Goal: Use online tool/utility: Use online tool/utility

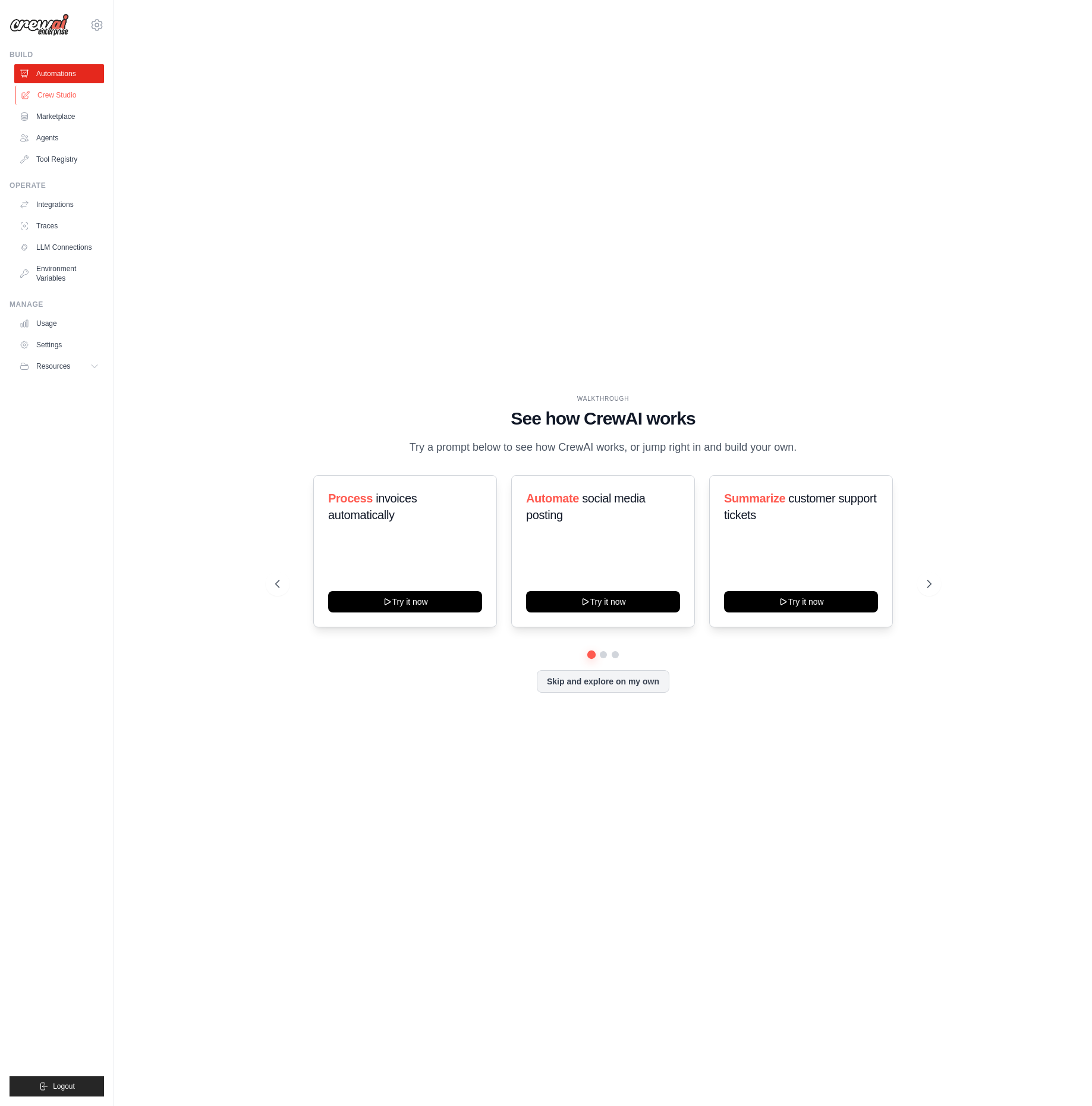
click at [68, 97] on link "Crew Studio" at bounding box center [60, 95] width 90 height 19
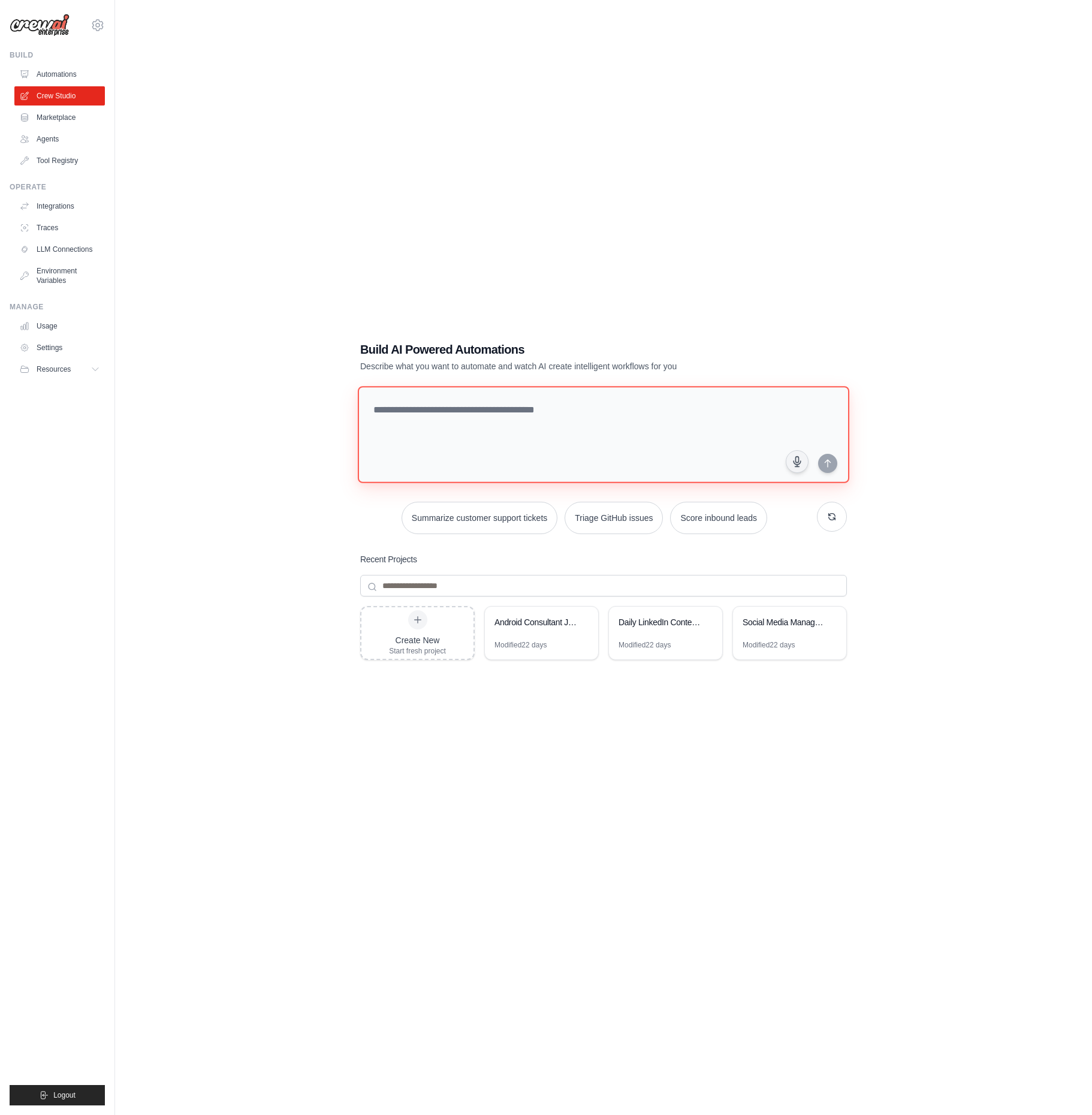
click at [559, 447] on textarea at bounding box center [603, 434] width 491 height 97
click at [556, 624] on div "Android Consultant Job Scraper" at bounding box center [535, 622] width 82 height 12
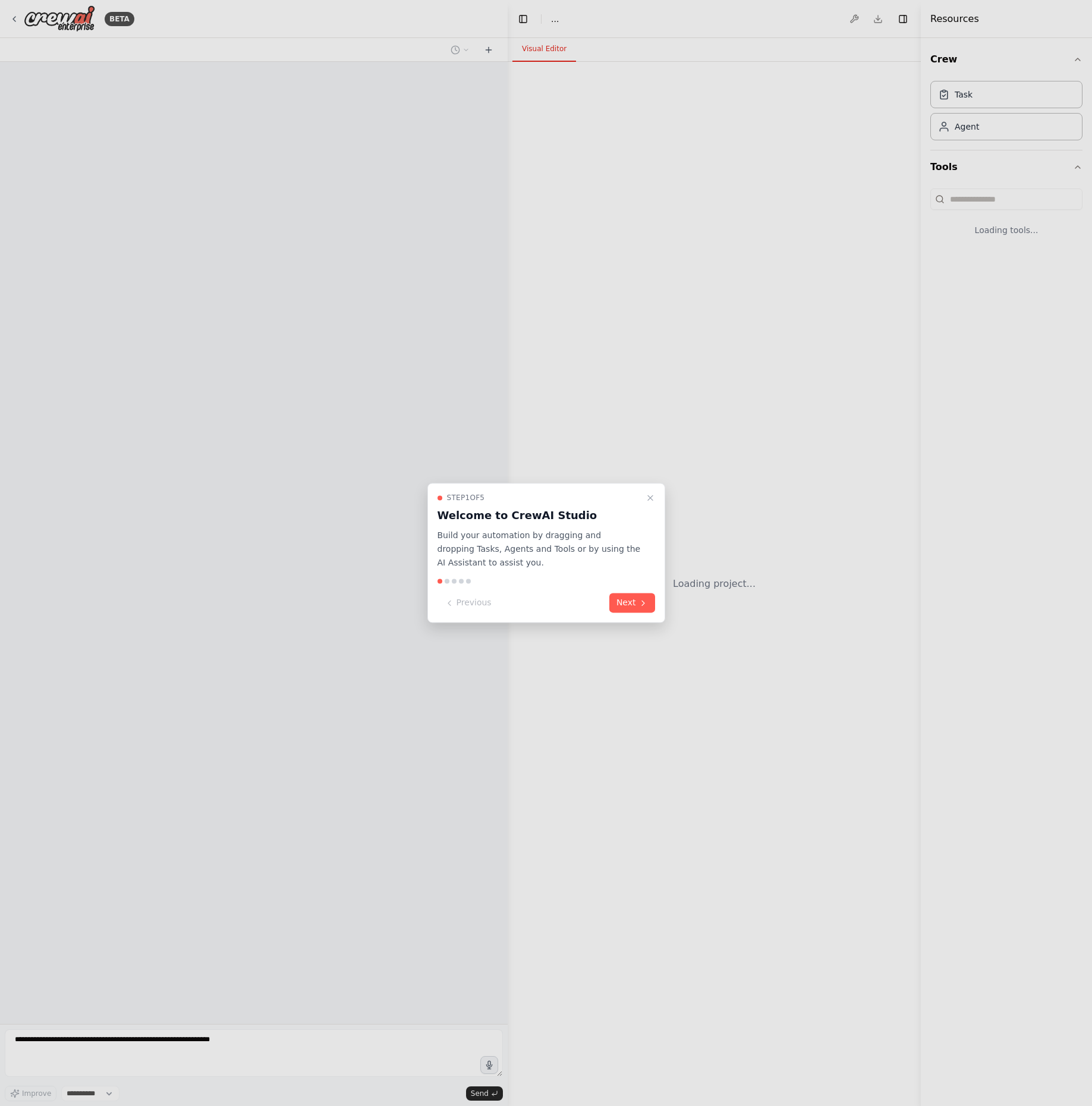
select select "****"
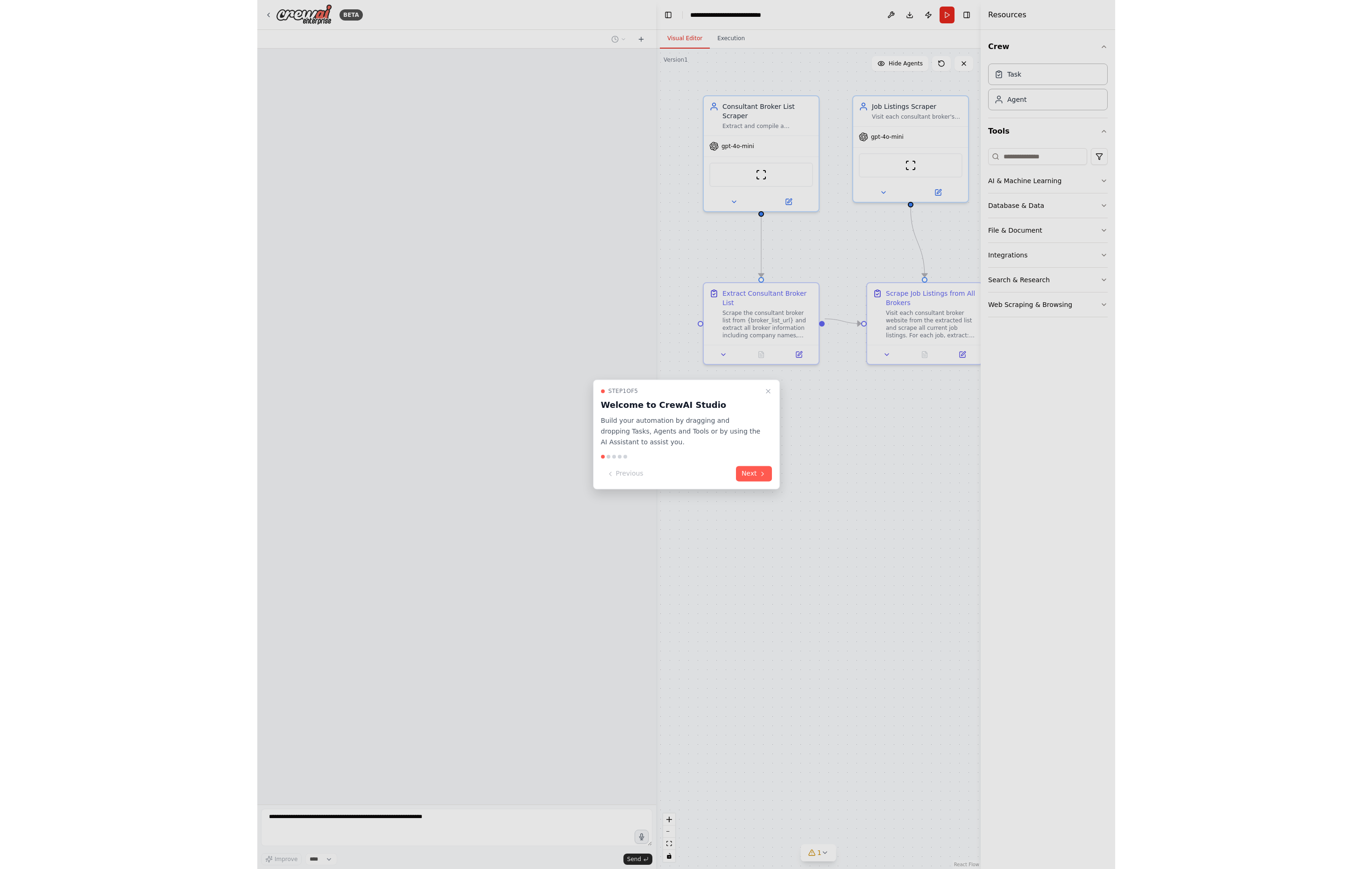
scroll to position [777, 0]
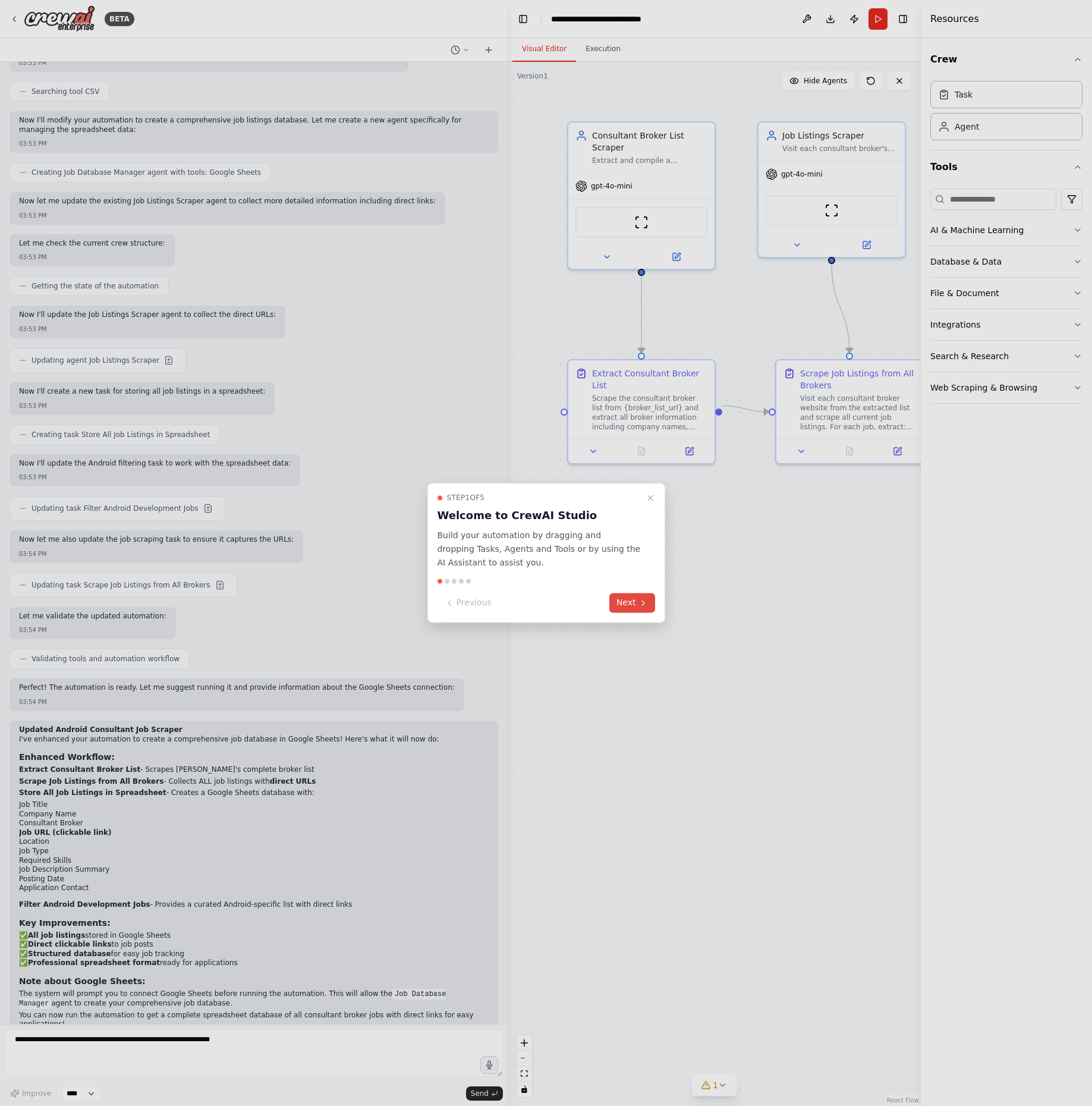
click at [627, 602] on button "Next" at bounding box center [632, 603] width 46 height 20
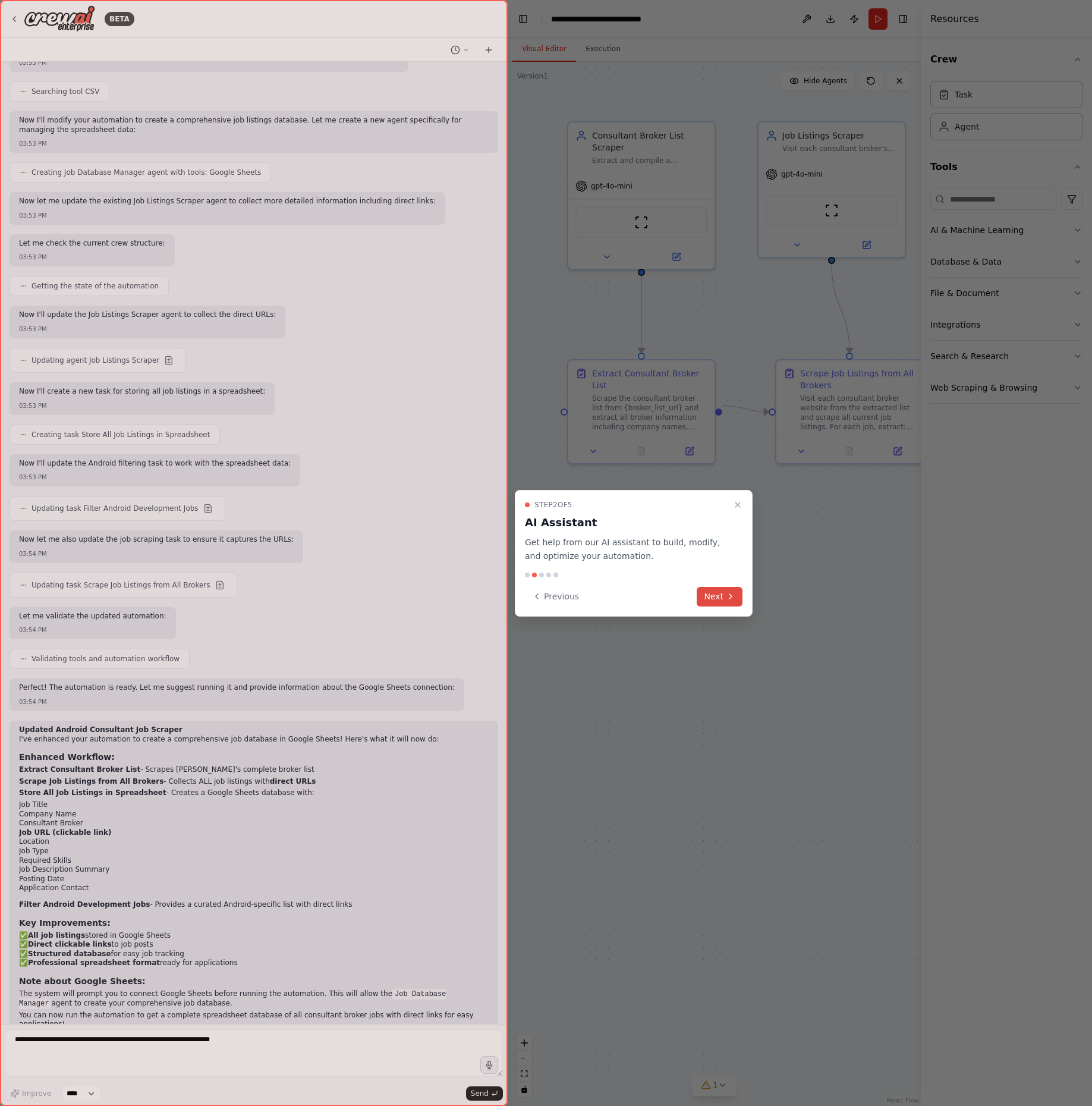
click at [735, 598] on icon at bounding box center [730, 595] width 9 height 9
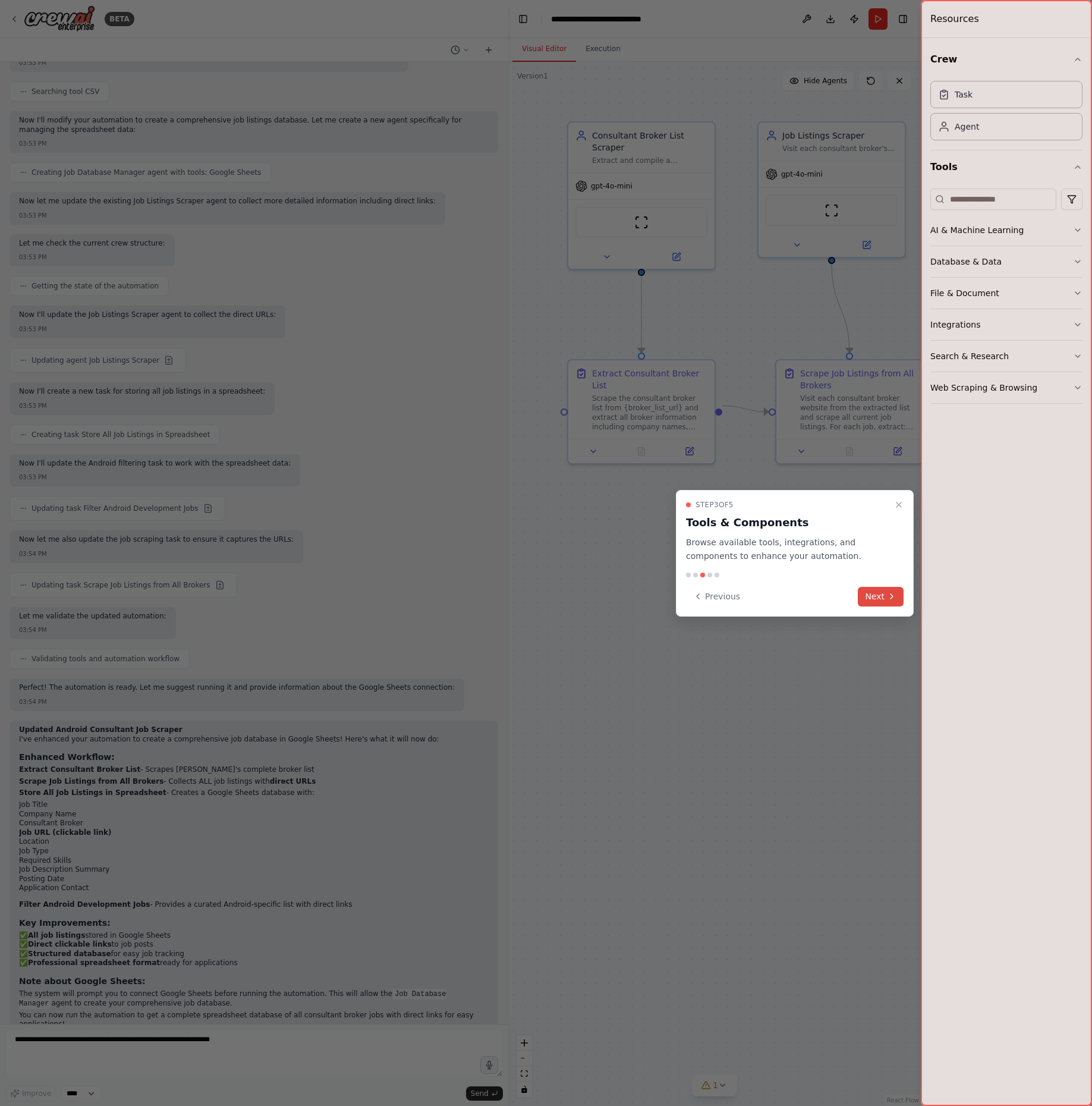
click at [873, 600] on button "Next" at bounding box center [880, 596] width 46 height 20
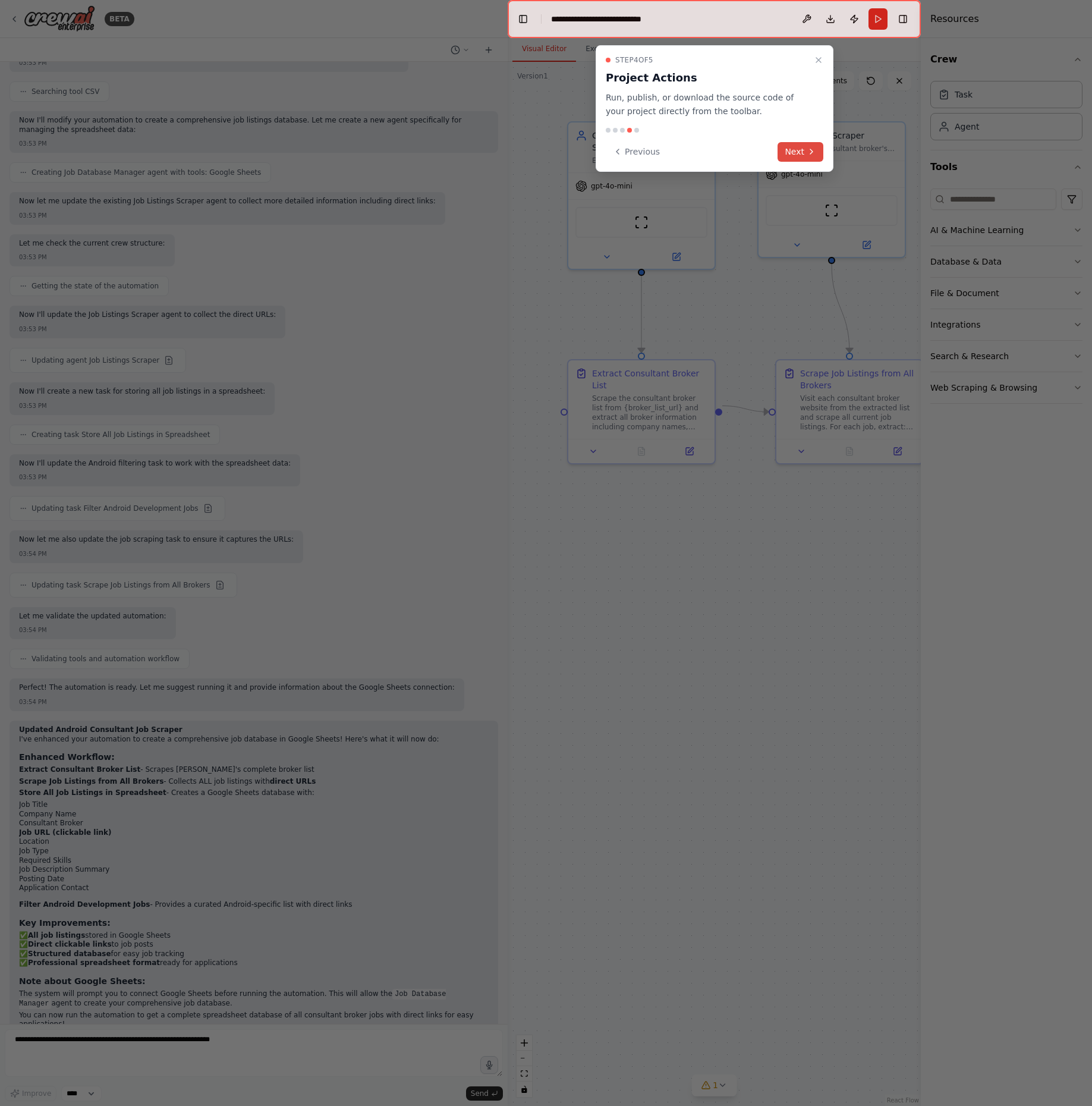
click at [794, 149] on button "Next" at bounding box center [800, 152] width 46 height 20
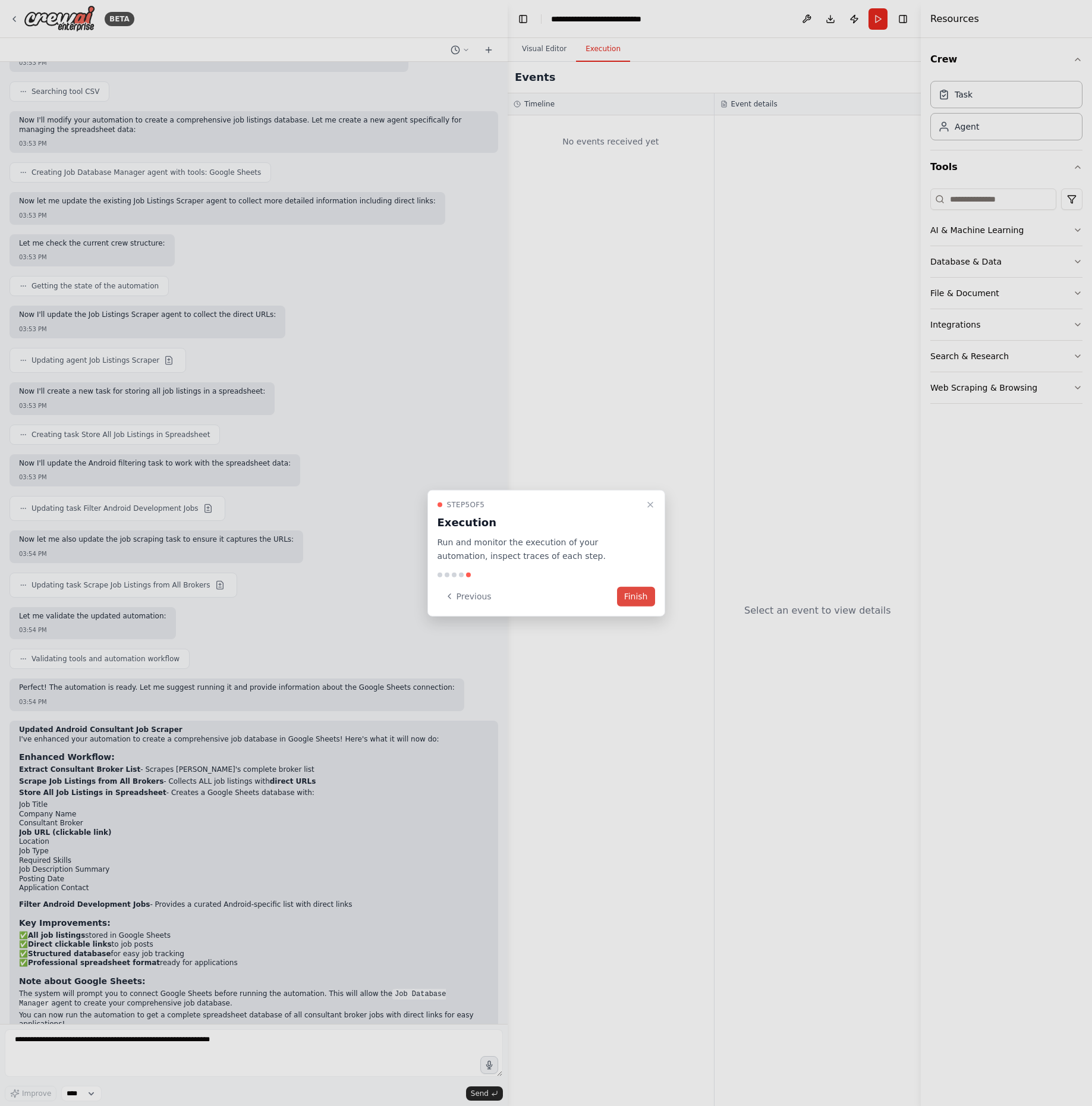
click at [636, 595] on button "Finish" at bounding box center [636, 595] width 38 height 20
